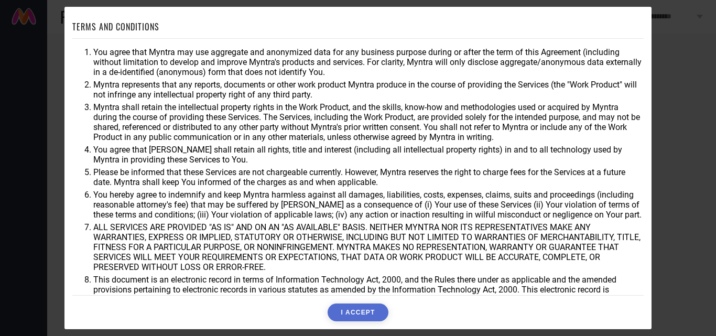
click at [364, 310] on button "I ACCEPT" at bounding box center [357, 312] width 60 height 18
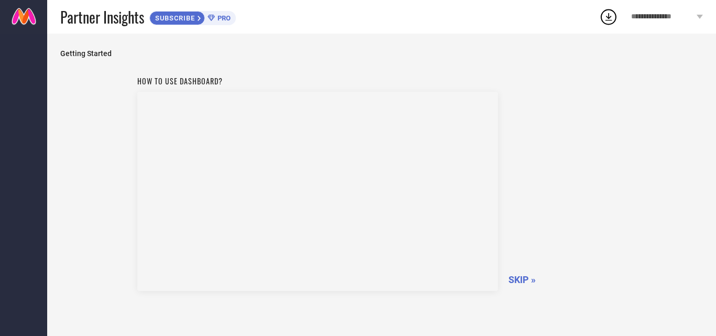
click at [527, 280] on span "SKIP »" at bounding box center [521, 279] width 27 height 11
